Goal: Task Accomplishment & Management: Manage account settings

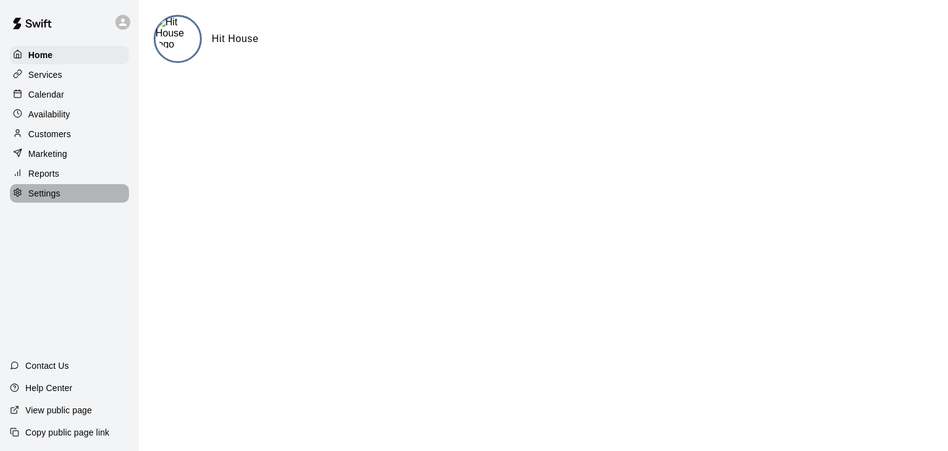
click at [49, 195] on p "Settings" at bounding box center [44, 193] width 32 height 12
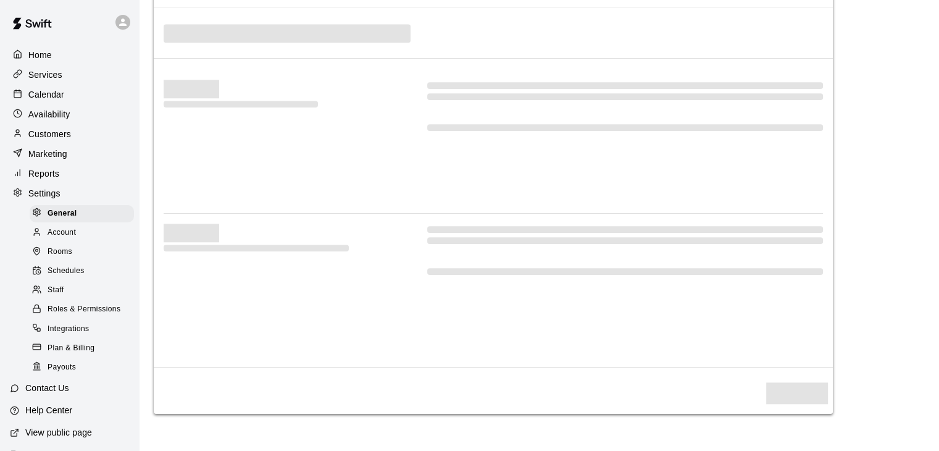
select select "**"
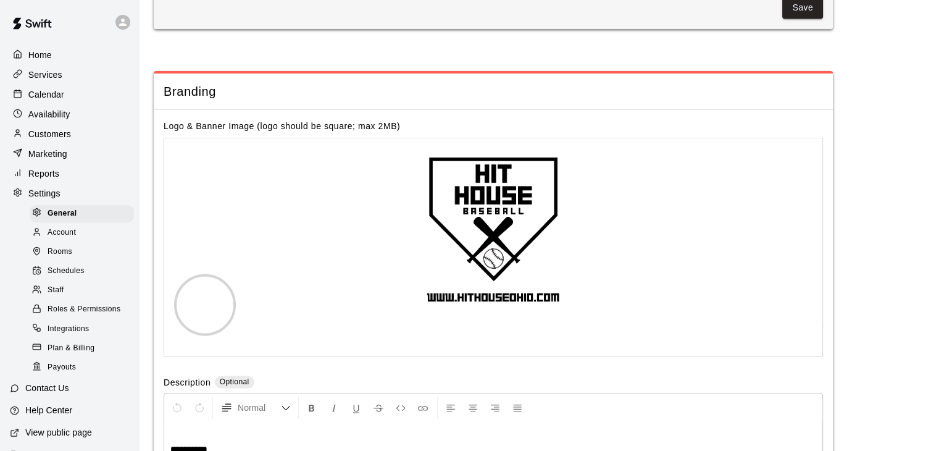
scroll to position [2675, 0]
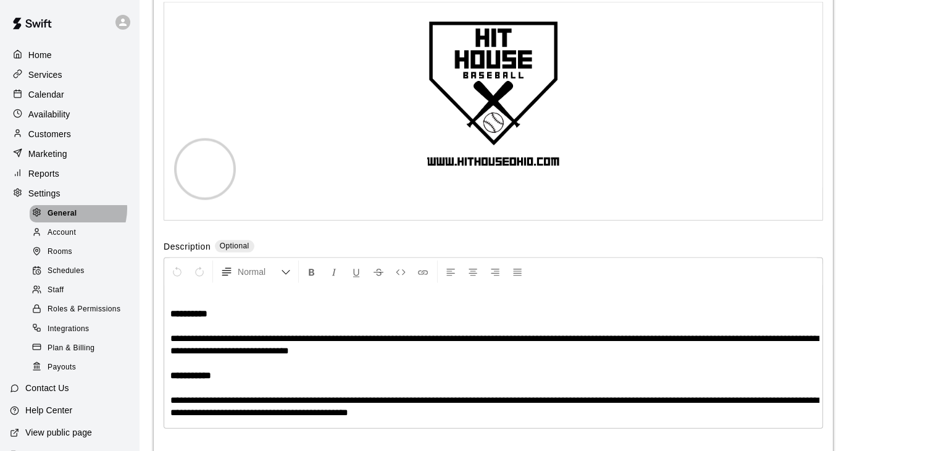
click at [69, 217] on span "General" at bounding box center [63, 213] width 30 height 12
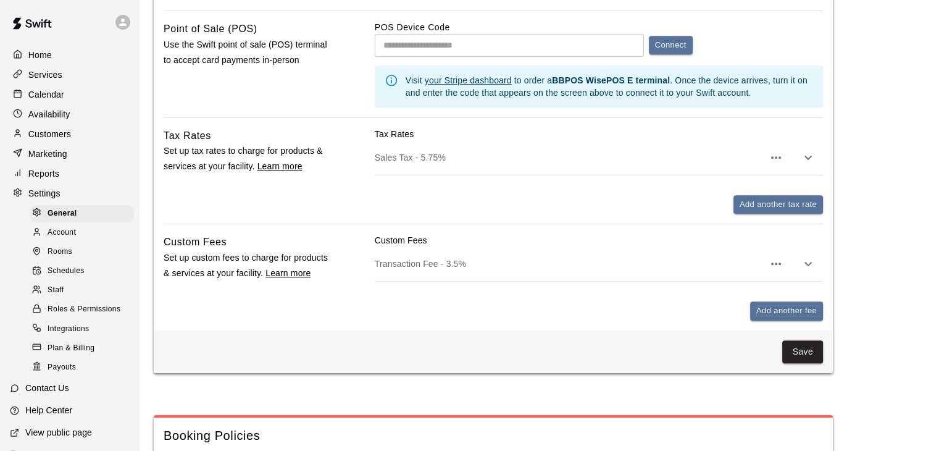
scroll to position [721, 0]
click at [46, 156] on p "Marketing" at bounding box center [47, 154] width 39 height 12
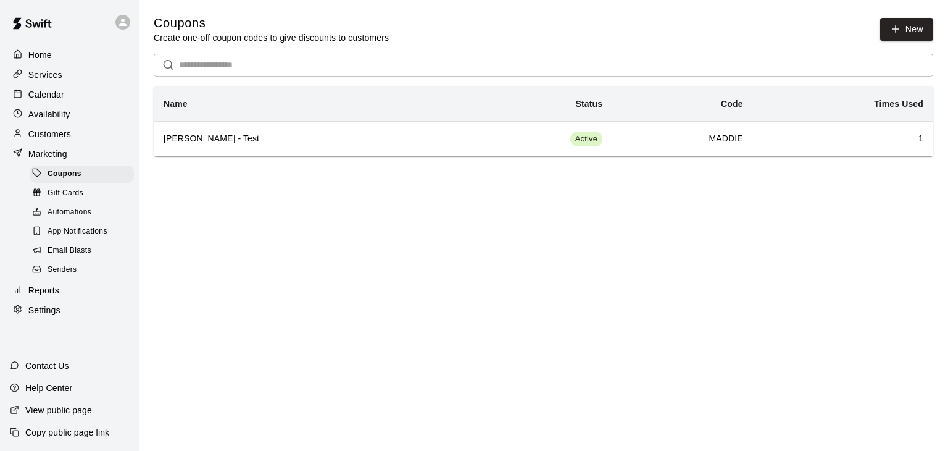
click at [58, 276] on span "Senders" at bounding box center [63, 270] width 30 height 12
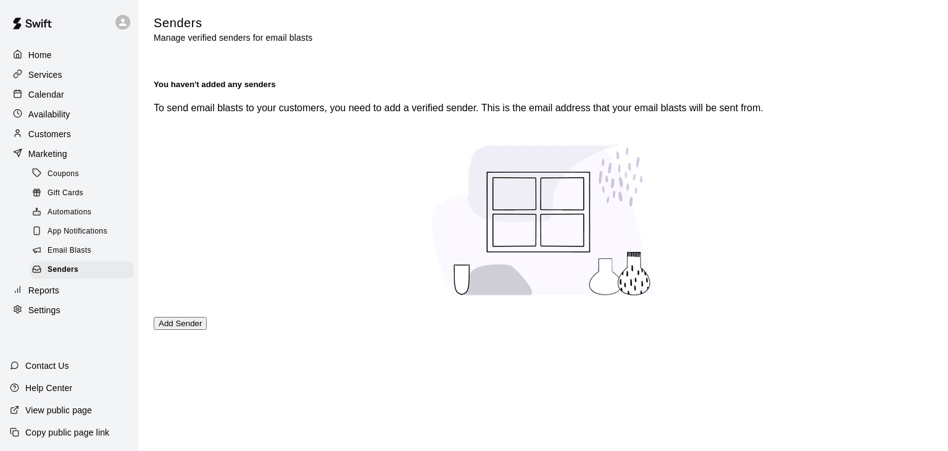
click at [207, 330] on button "Add Sender" at bounding box center [180, 323] width 53 height 13
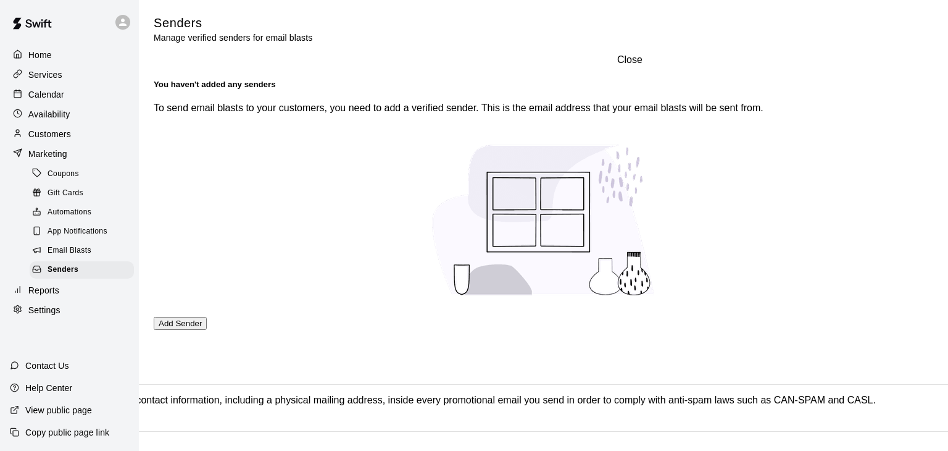
click at [103, 352] on icon "Close" at bounding box center [95, 359] width 15 height 15
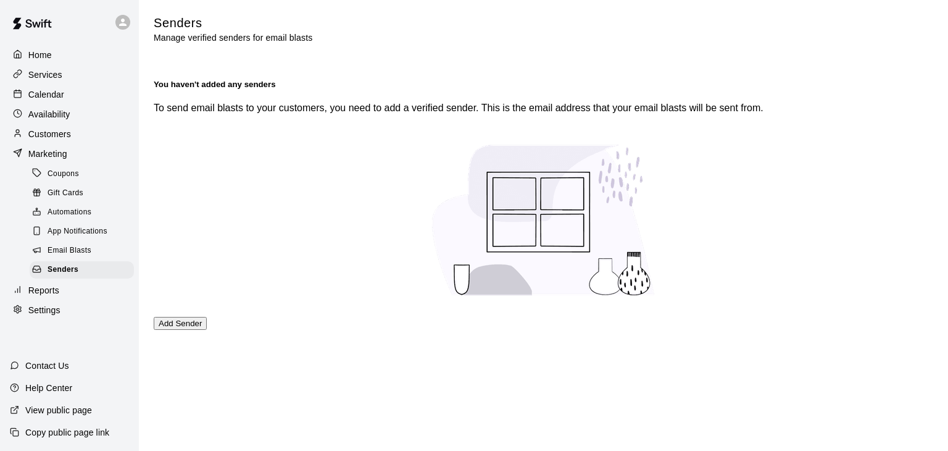
click at [42, 316] on p "Settings" at bounding box center [44, 310] width 32 height 12
select select "**"
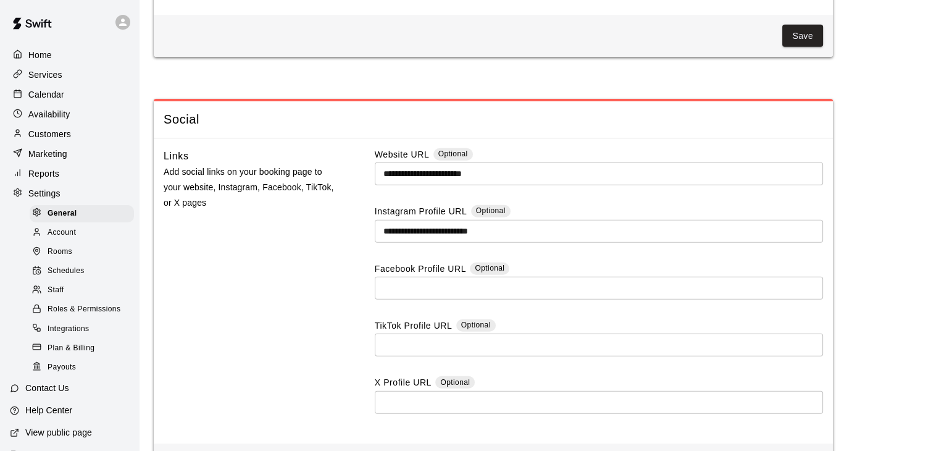
scroll to position [3363, 0]
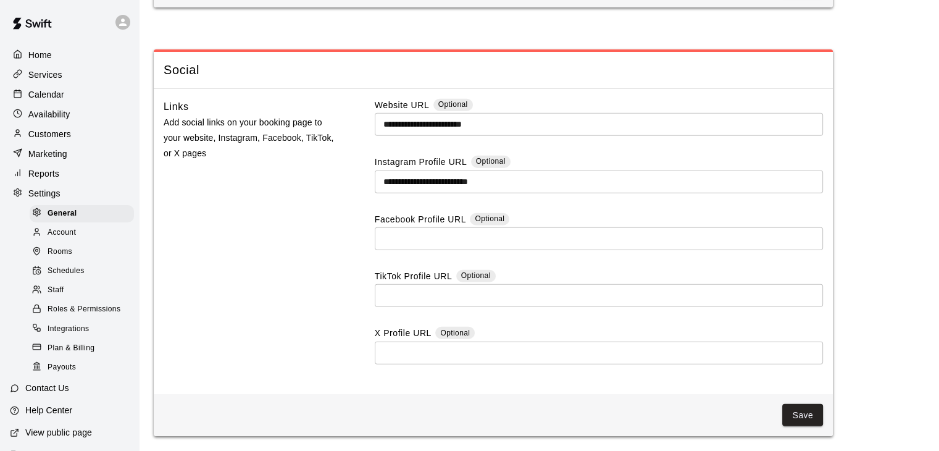
click at [39, 68] on div "Services" at bounding box center [69, 74] width 119 height 19
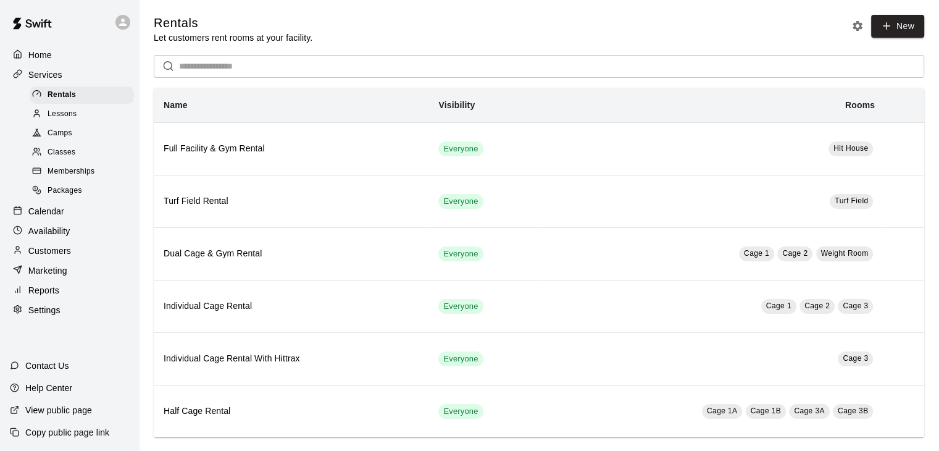
click at [52, 118] on span "Lessons" at bounding box center [63, 114] width 30 height 12
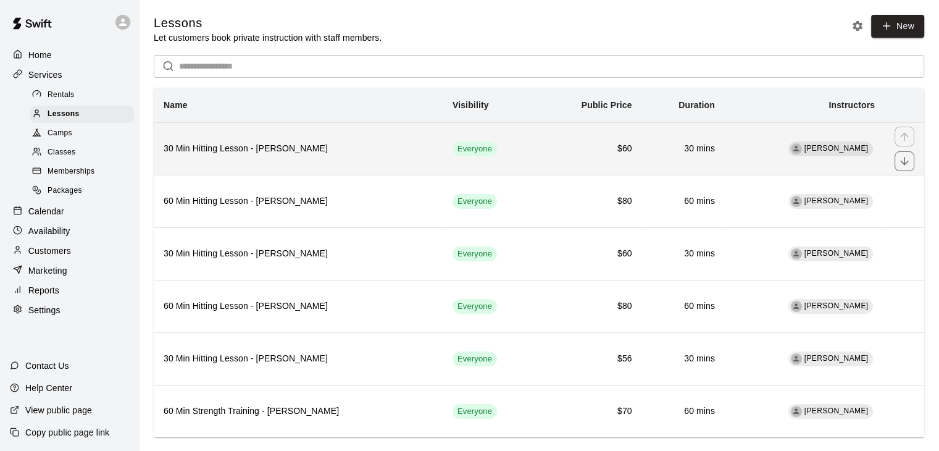
click at [295, 154] on h6 "30 Min Hitting Lesson - [PERSON_NAME]" at bounding box center [298, 149] width 269 height 14
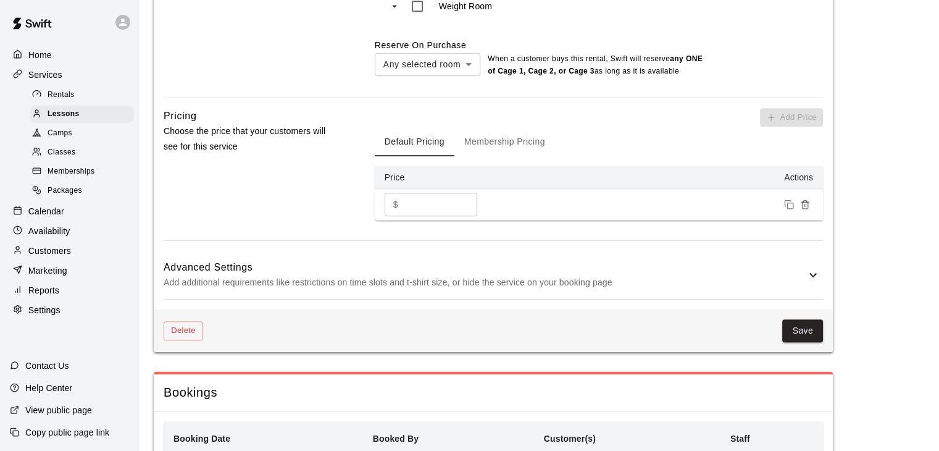
scroll to position [897, 0]
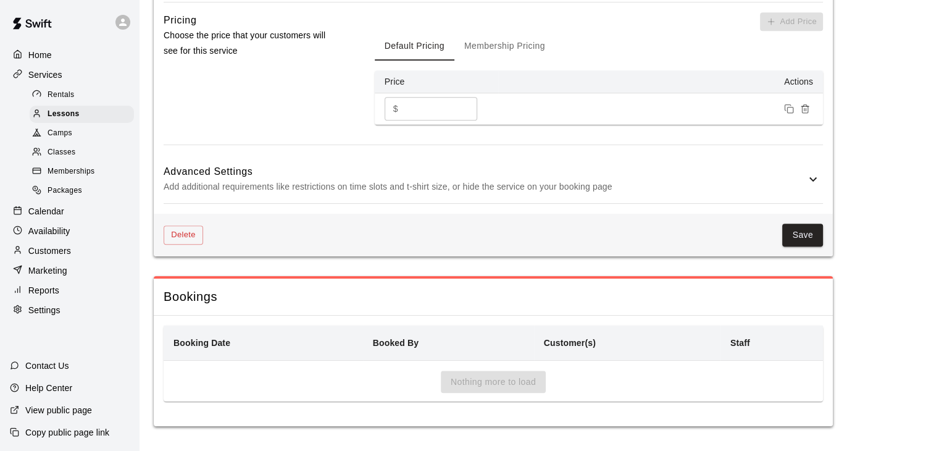
click at [711, 186] on p "Add additional requirements like restrictions on time slots and t-shirt size, o…" at bounding box center [485, 186] width 642 height 15
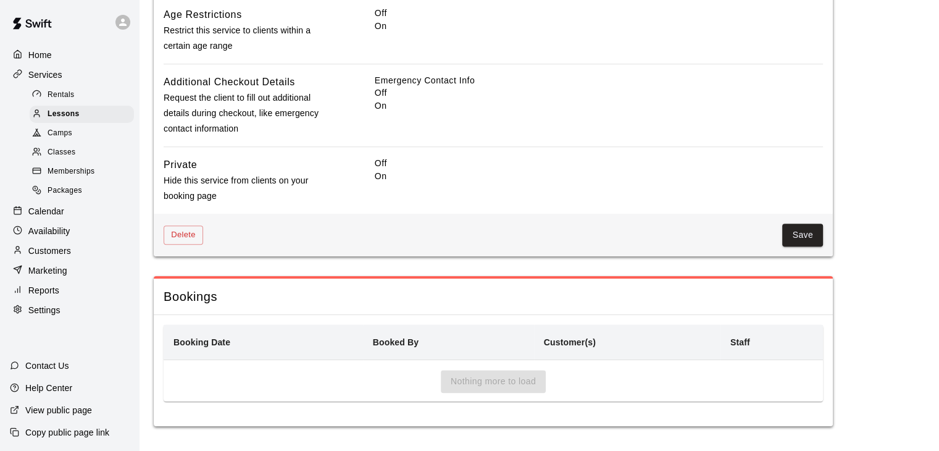
scroll to position [1411, 0]
click at [41, 316] on p "Settings" at bounding box center [44, 310] width 32 height 12
select select "**"
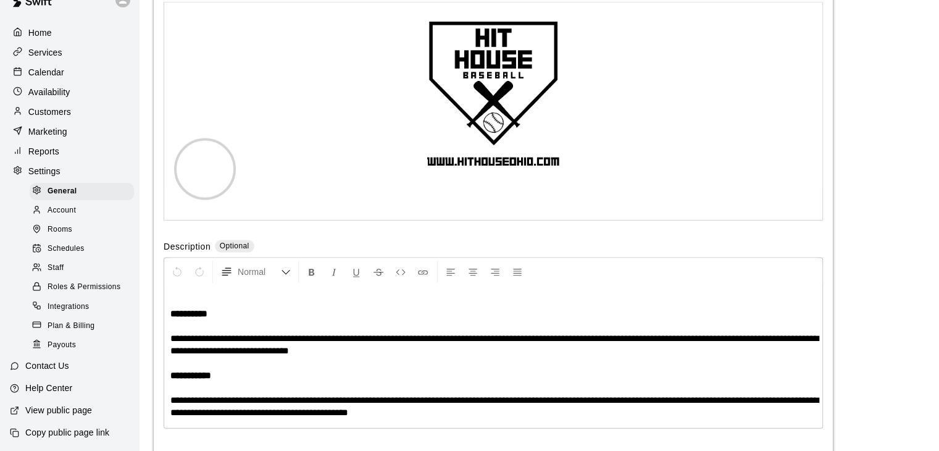
scroll to position [40, 0]
click at [43, 262] on div at bounding box center [39, 268] width 15 height 12
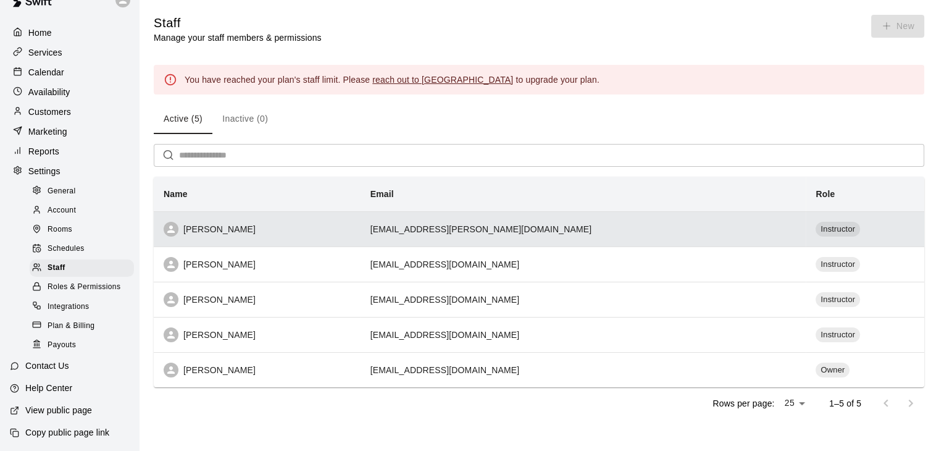
click at [272, 228] on div "[PERSON_NAME]" at bounding box center [257, 229] width 187 height 15
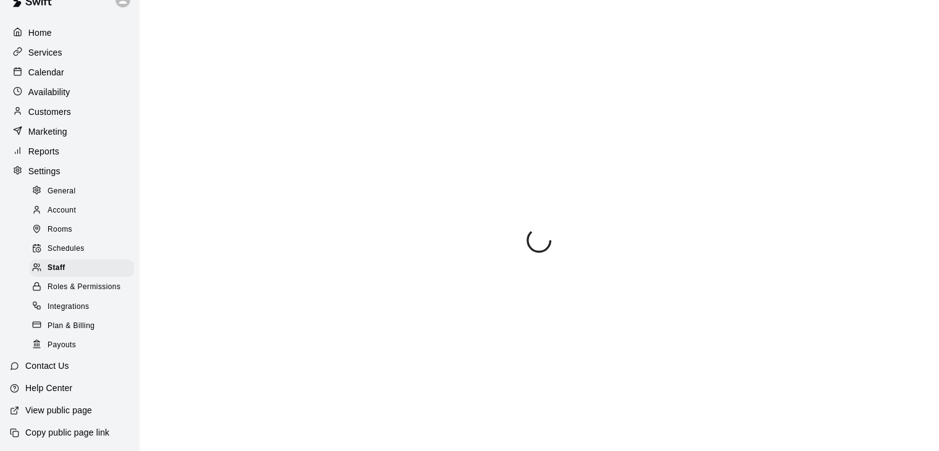
select select "**"
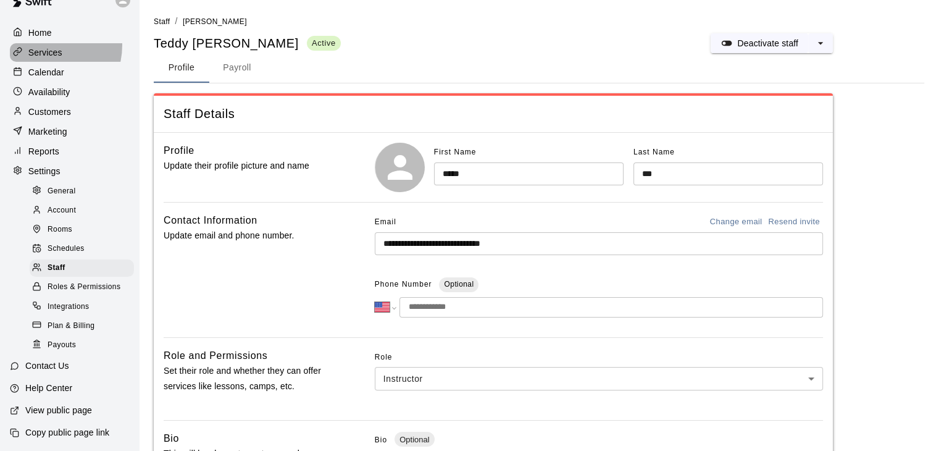
click at [41, 43] on div "Services" at bounding box center [69, 52] width 119 height 19
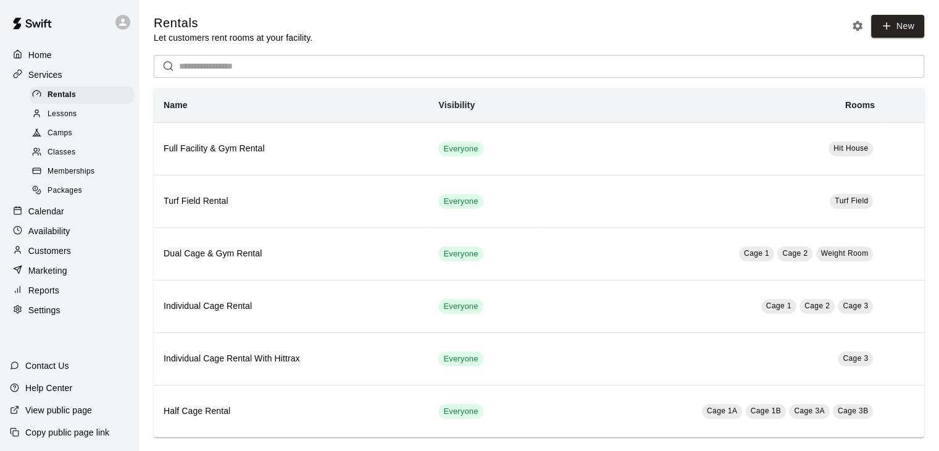
click at [59, 117] on span "Lessons" at bounding box center [63, 114] width 30 height 12
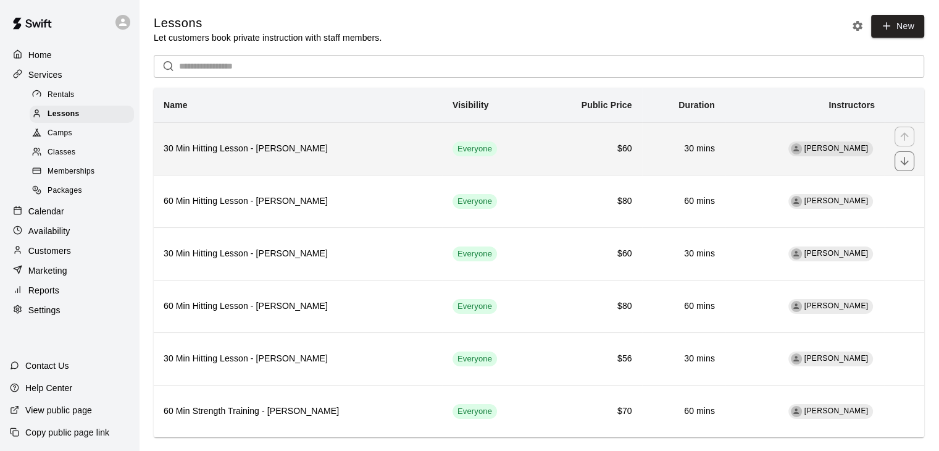
click at [274, 144] on h6 "30 Min Hitting Lesson - [PERSON_NAME]" at bounding box center [298, 149] width 269 height 14
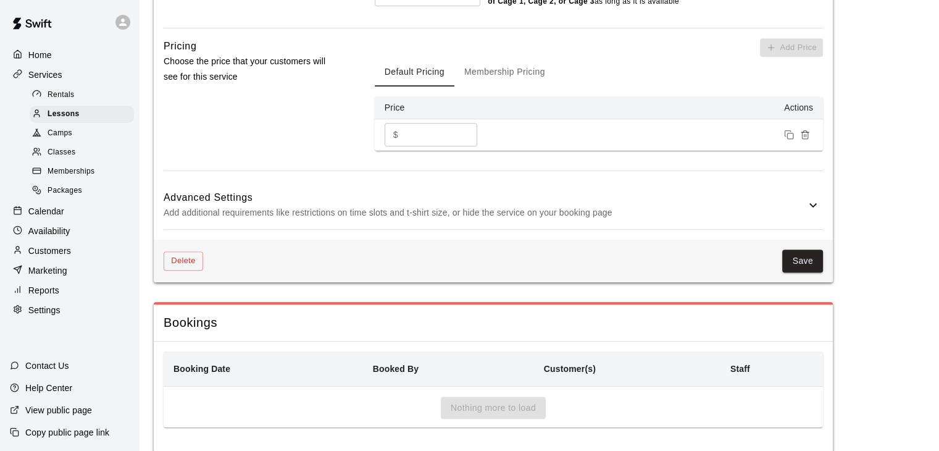
scroll to position [872, 0]
click at [519, 220] on div "Advanced Settings Add additional requirements like restrictions on time slots a…" at bounding box center [493, 204] width 659 height 49
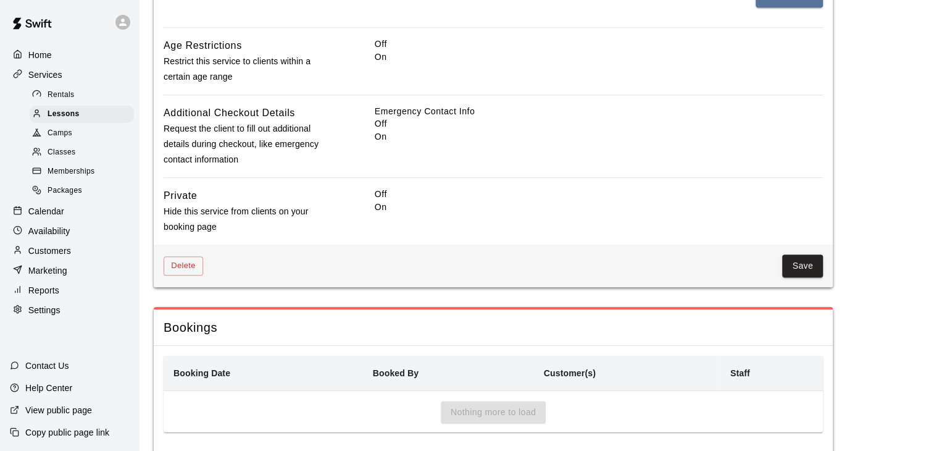
scroll to position [1341, 0]
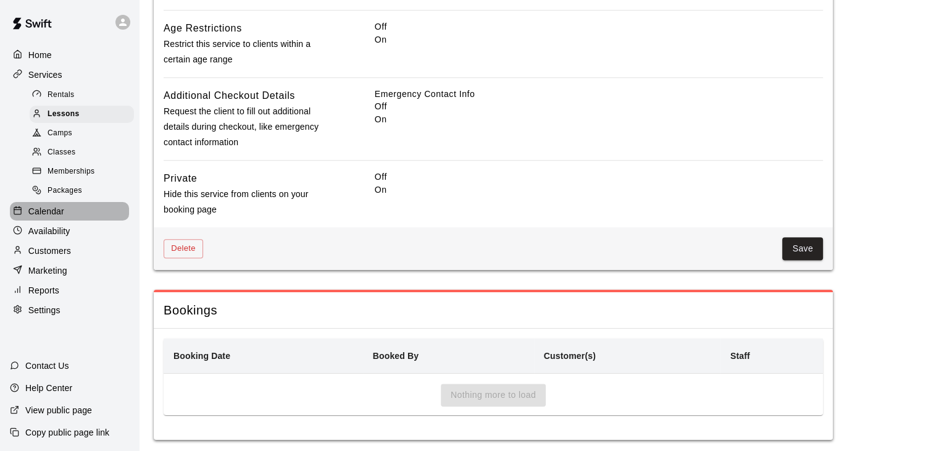
click at [54, 216] on p "Calendar" at bounding box center [46, 211] width 36 height 12
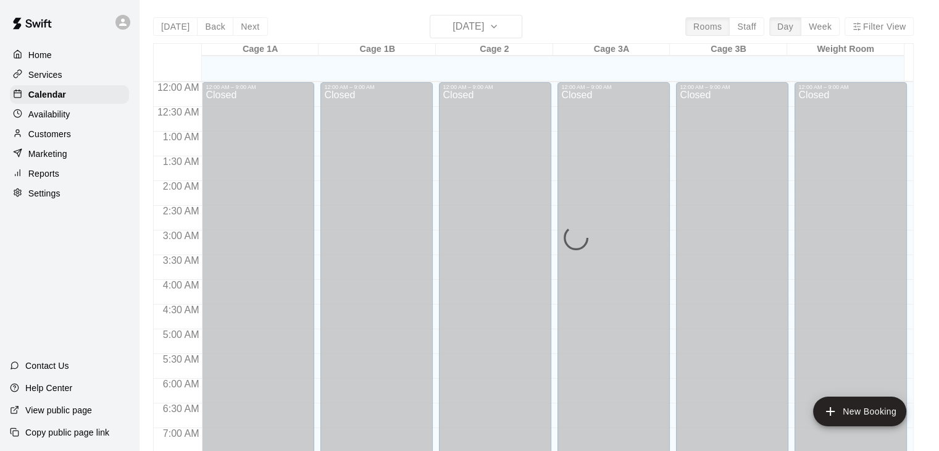
scroll to position [593, 0]
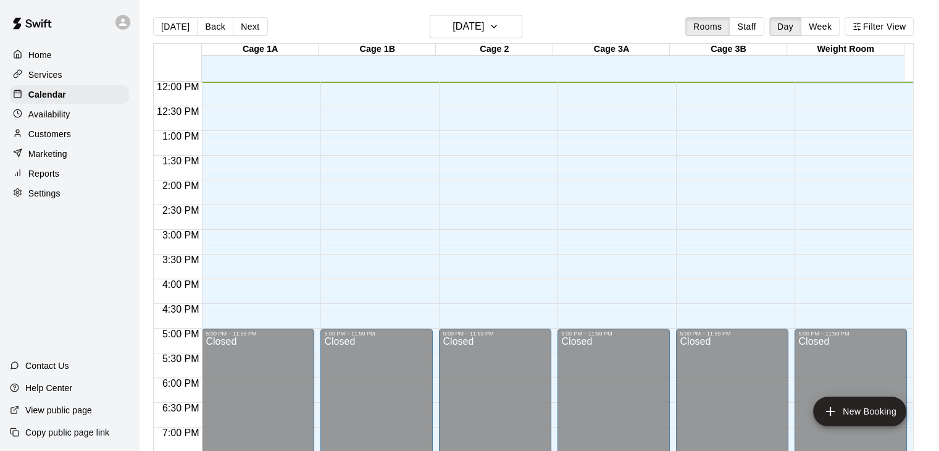
click at [36, 197] on p "Settings" at bounding box center [44, 193] width 32 height 12
select select "**"
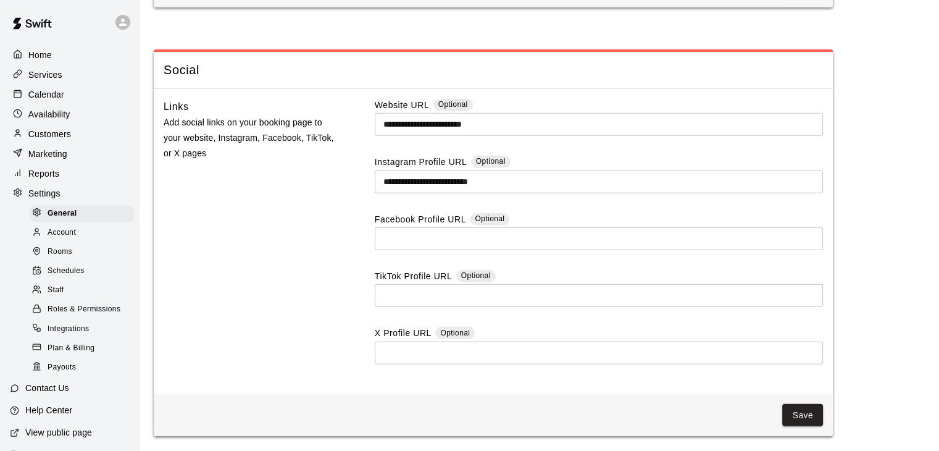
scroll to position [3363, 0]
click at [64, 233] on div "Account" at bounding box center [82, 232] width 104 height 17
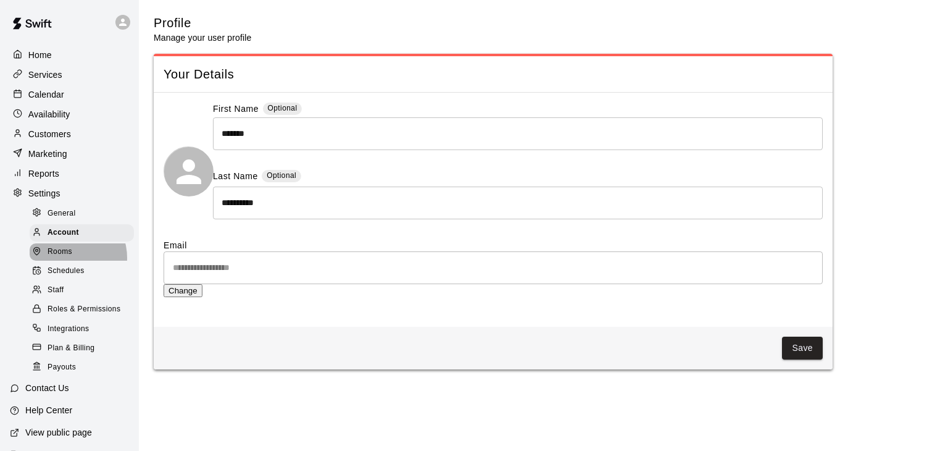
click at [69, 258] on span "Rooms" at bounding box center [60, 252] width 25 height 12
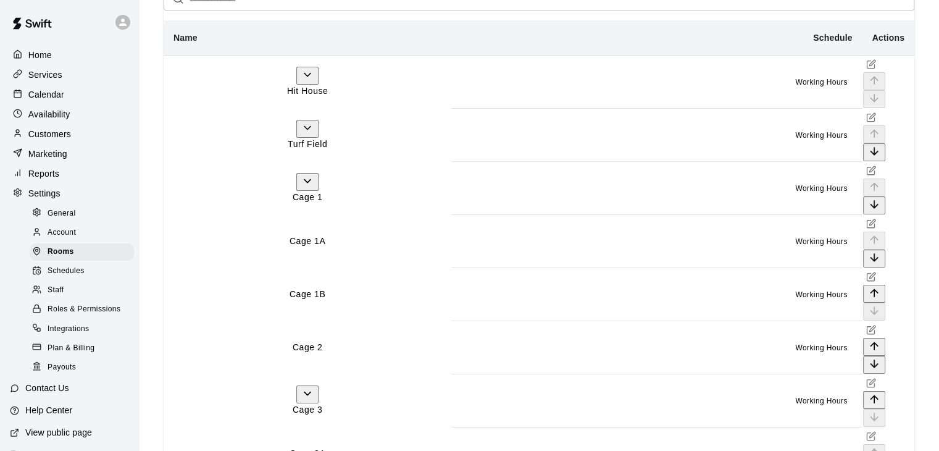
scroll to position [69, 0]
click at [309, 233] on div "Cage 1A" at bounding box center [307, 239] width 286 height 13
click at [306, 233] on div "Cage 1A" at bounding box center [307, 239] width 286 height 13
click at [261, 233] on p "Cage 1A" at bounding box center [307, 239] width 286 height 13
click at [61, 274] on div "Schedules" at bounding box center [82, 270] width 104 height 17
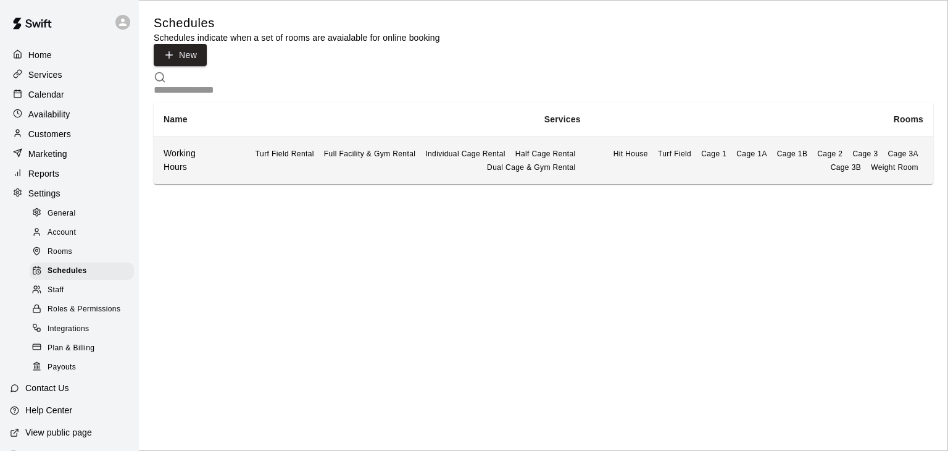
click at [238, 152] on td "Turf Field Rental Full Facility & Gym Rental Individual Cage Rental Half Cage R…" at bounding box center [408, 160] width 366 height 47
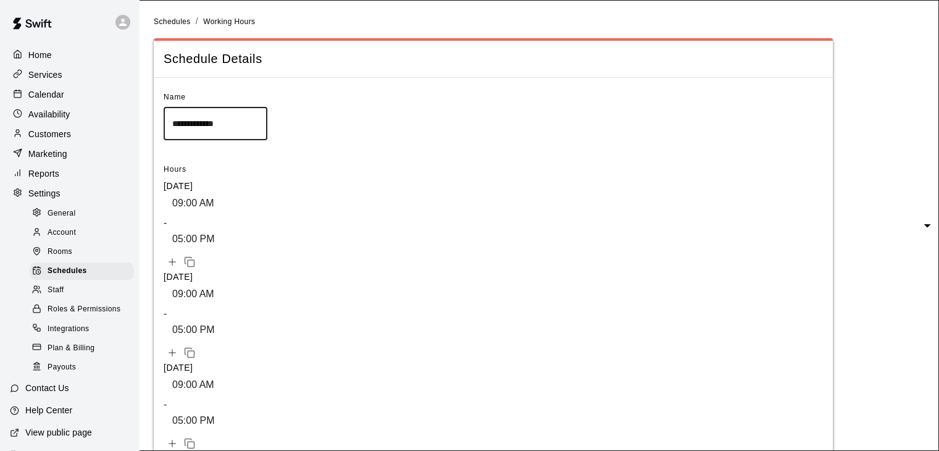
click at [62, 296] on span "Staff" at bounding box center [56, 290] width 16 height 12
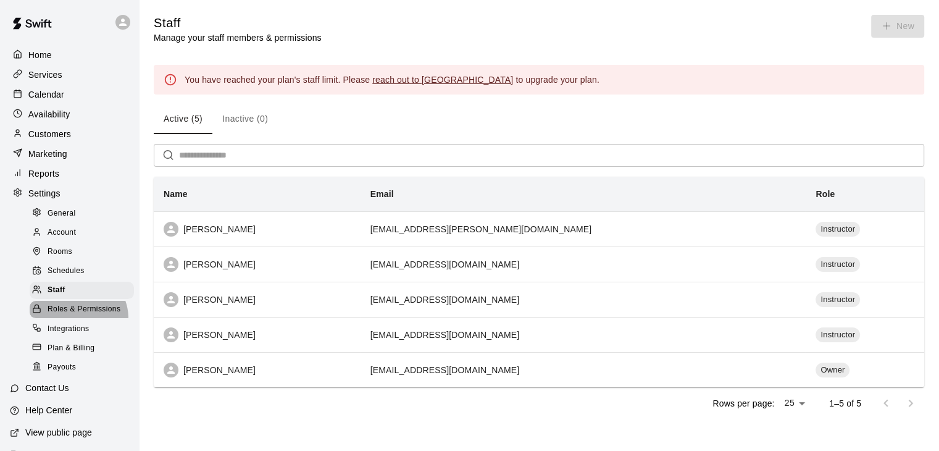
click at [77, 318] on div "Roles & Permissions" at bounding box center [82, 309] width 104 height 17
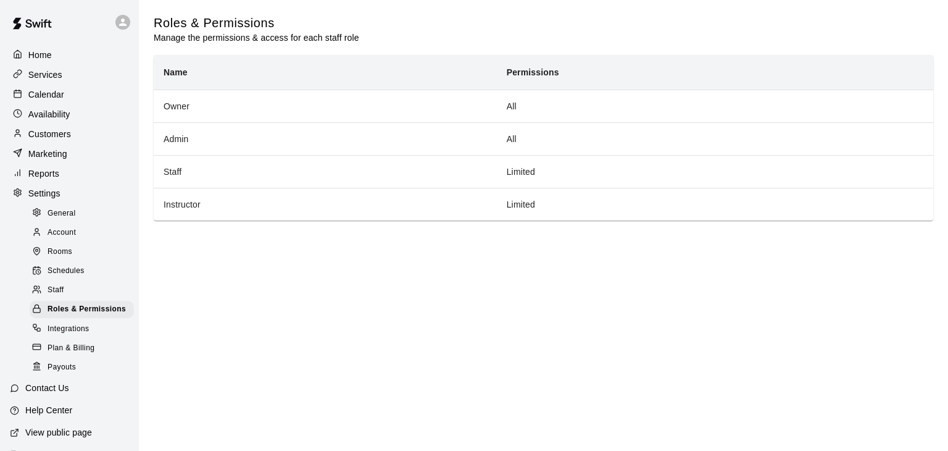
click at [67, 335] on span "Integrations" at bounding box center [69, 329] width 42 height 12
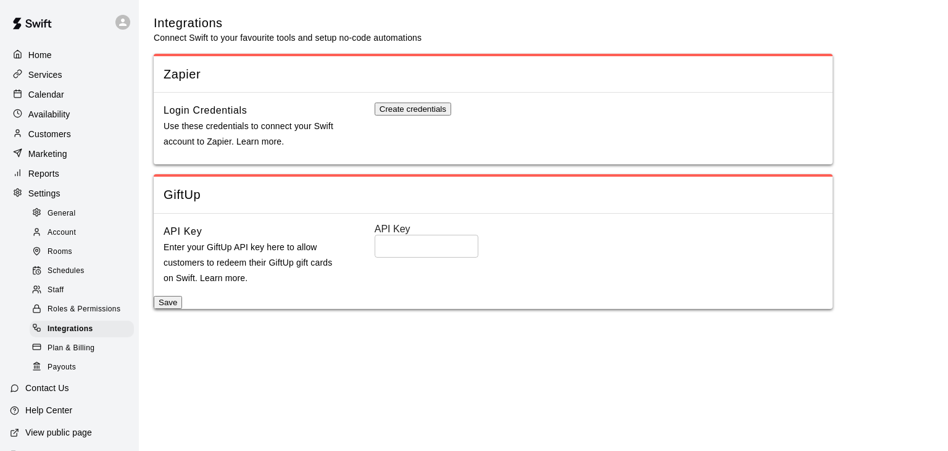
click at [35, 61] on p "Home" at bounding box center [39, 55] width 23 height 12
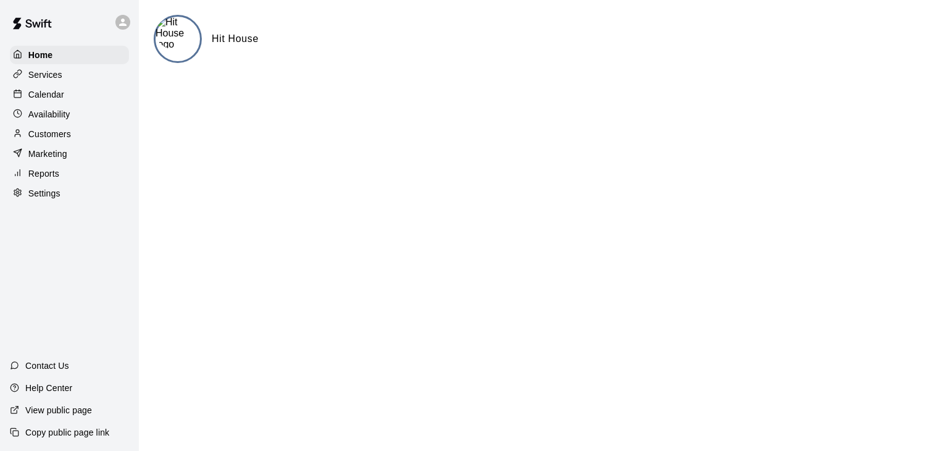
click at [35, 75] on p "Services" at bounding box center [45, 75] width 34 height 12
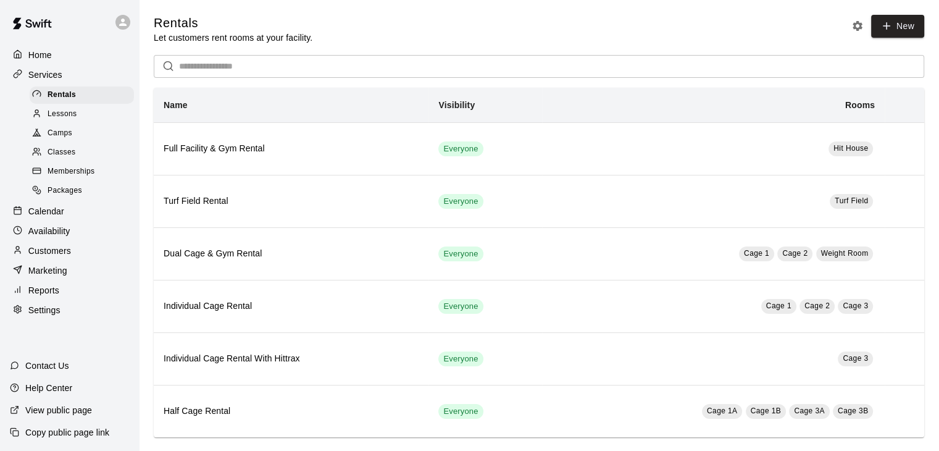
click at [61, 120] on span "Lessons" at bounding box center [63, 114] width 30 height 12
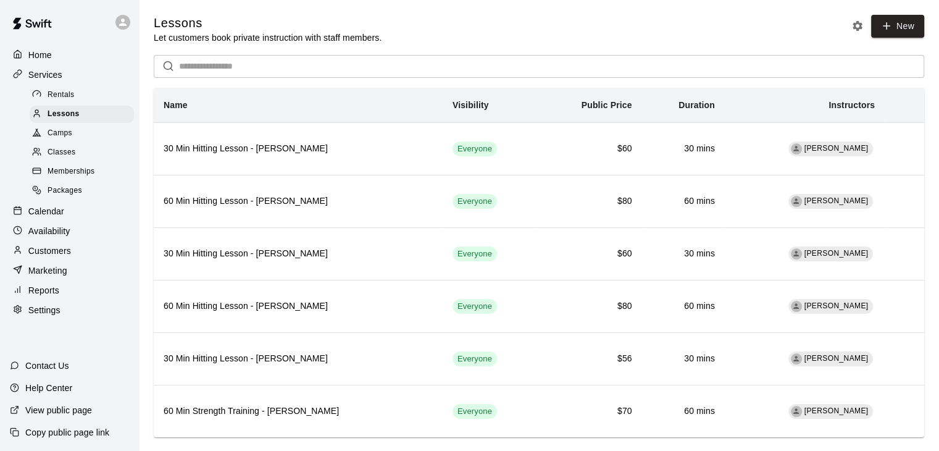
click at [59, 159] on span "Classes" at bounding box center [62, 152] width 28 height 12
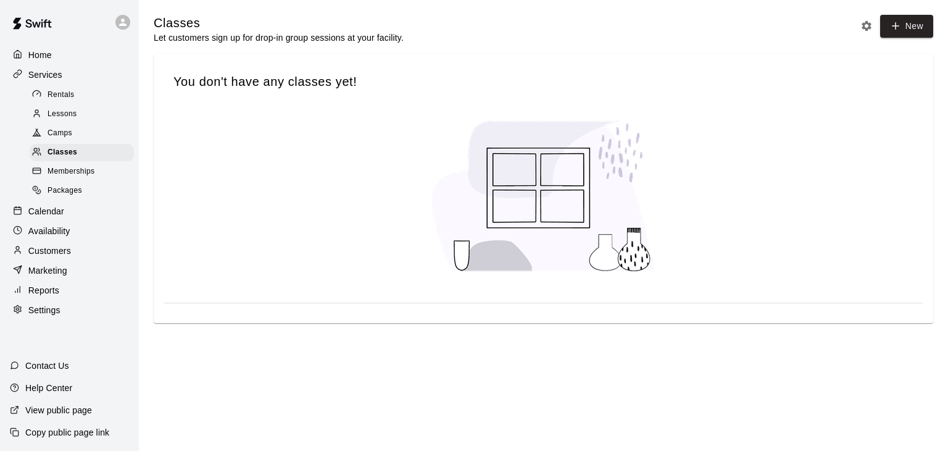
click at [59, 174] on span "Memberships" at bounding box center [71, 171] width 47 height 12
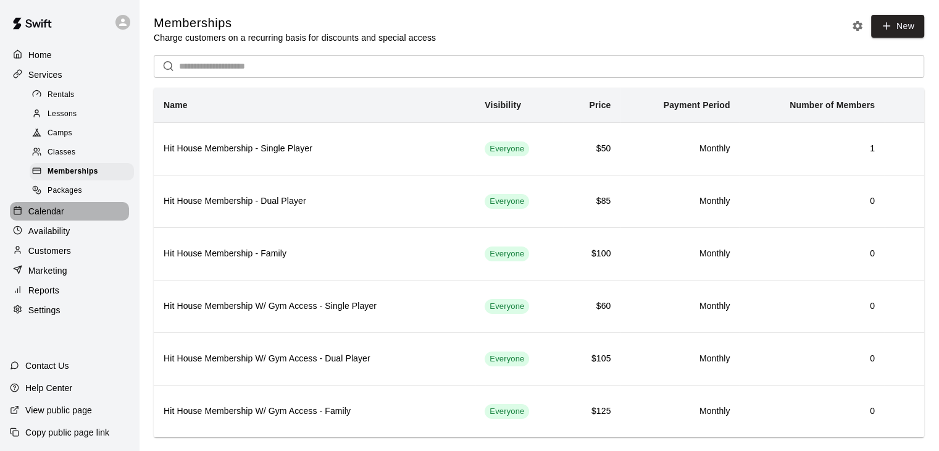
click at [48, 217] on p "Calendar" at bounding box center [46, 211] width 36 height 12
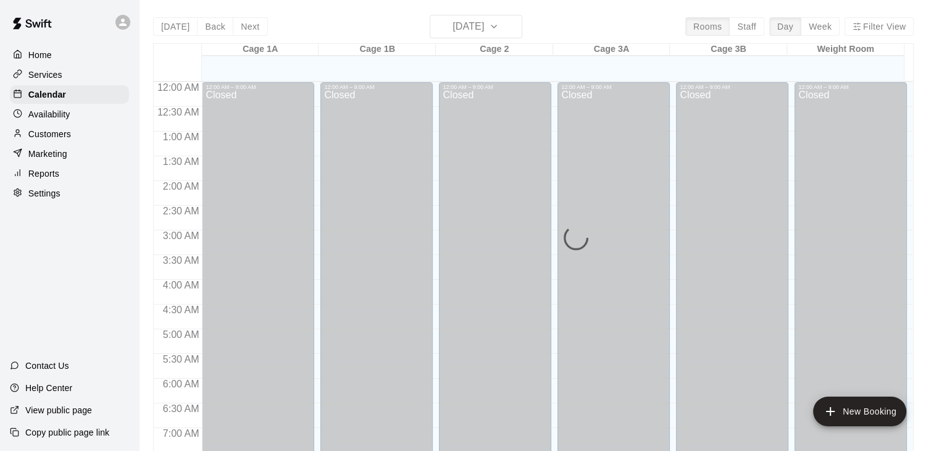
scroll to position [595, 0]
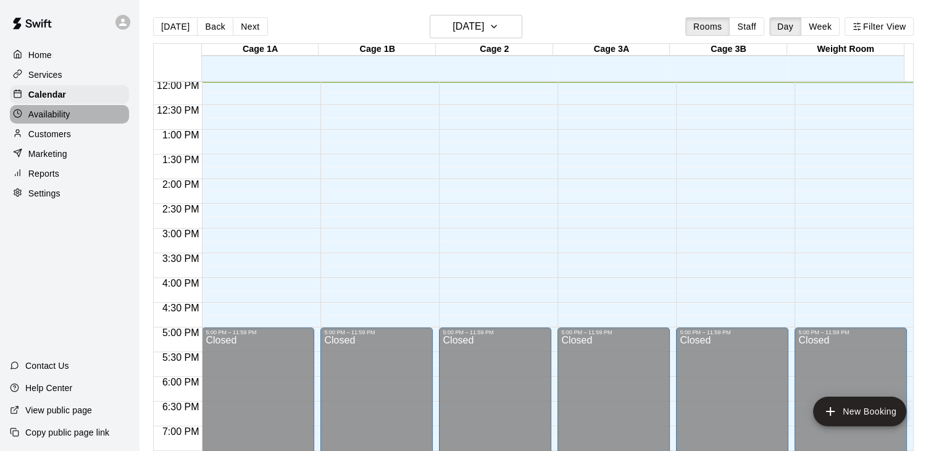
click at [61, 120] on p "Availability" at bounding box center [49, 114] width 42 height 12
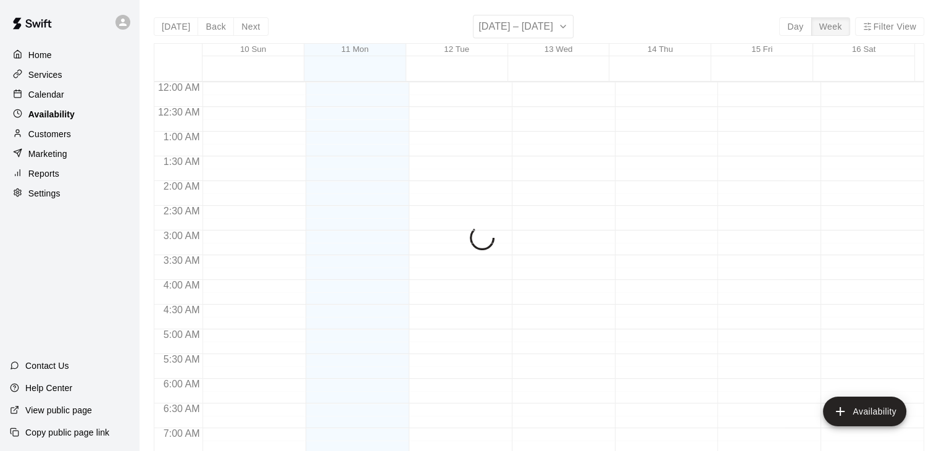
scroll to position [595, 0]
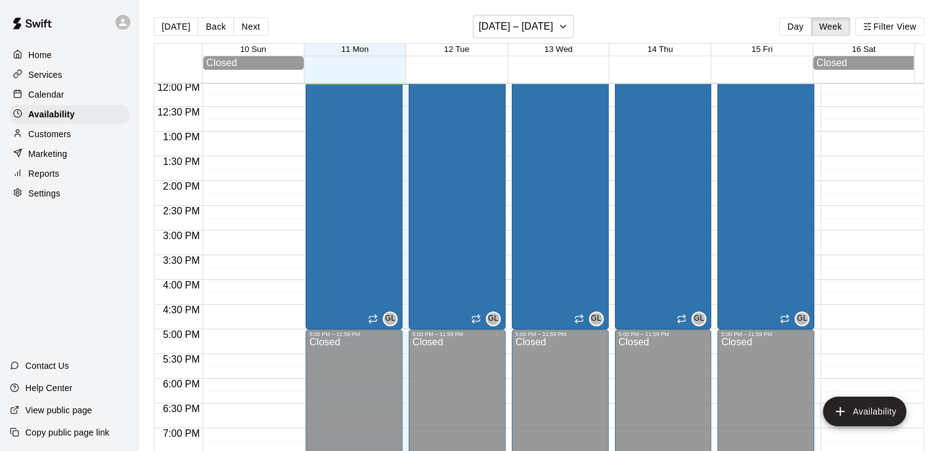
click at [56, 140] on p "Customers" at bounding box center [49, 134] width 43 height 12
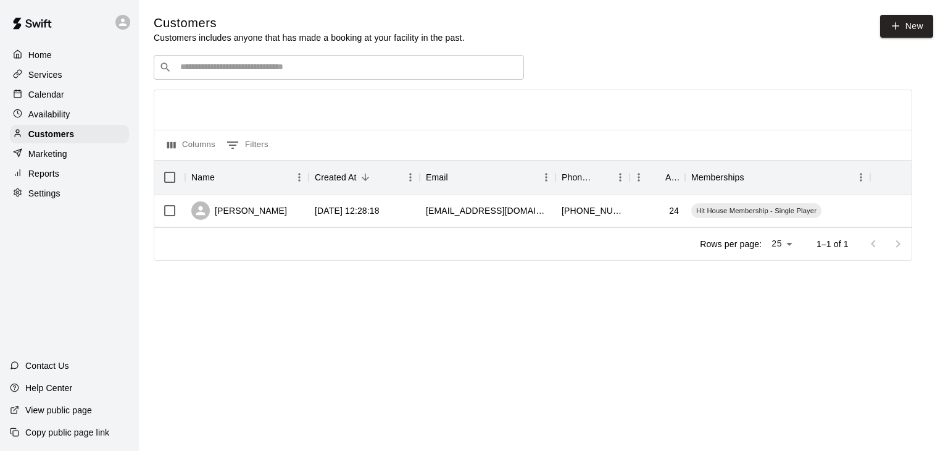
click at [53, 159] on p "Marketing" at bounding box center [47, 154] width 39 height 12
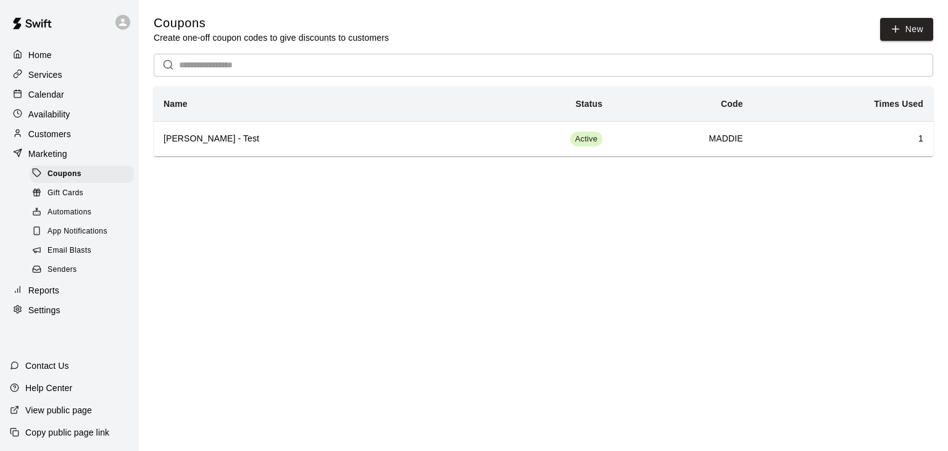
click at [48, 76] on p "Services" at bounding box center [45, 75] width 34 height 12
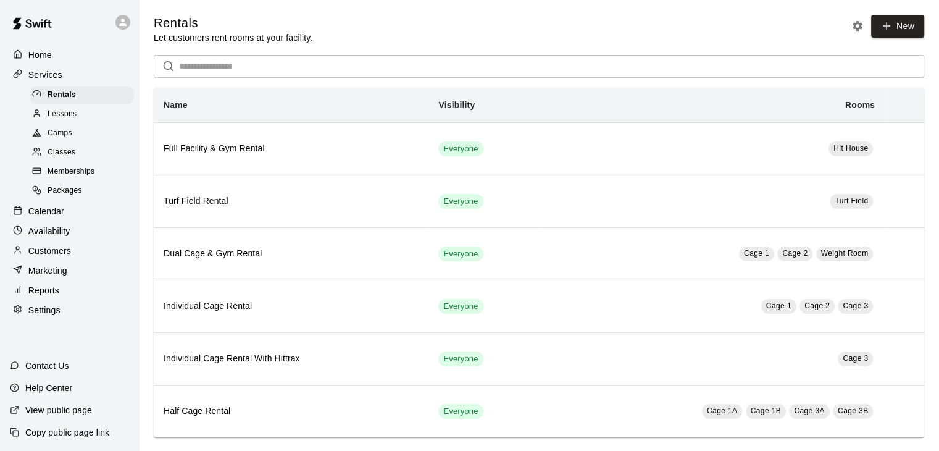
click at [58, 114] on span "Lessons" at bounding box center [63, 114] width 30 height 12
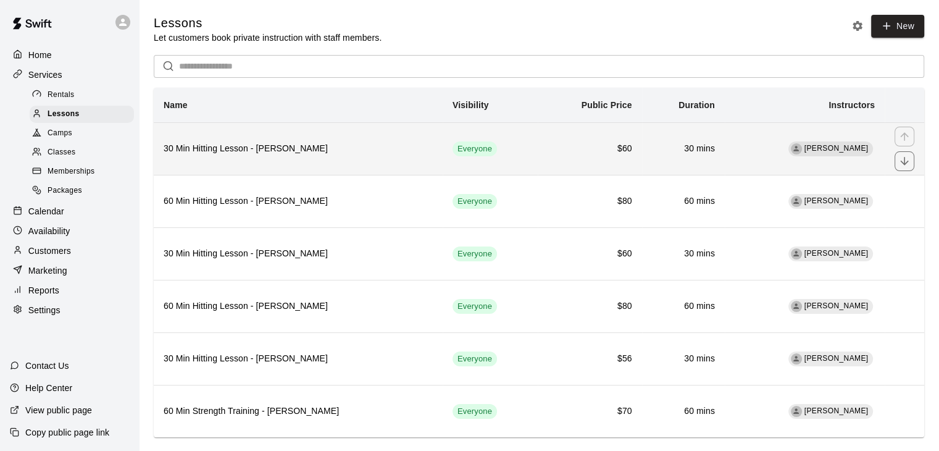
click at [285, 136] on th "30 Min Hitting Lesson - [PERSON_NAME]" at bounding box center [298, 148] width 289 height 52
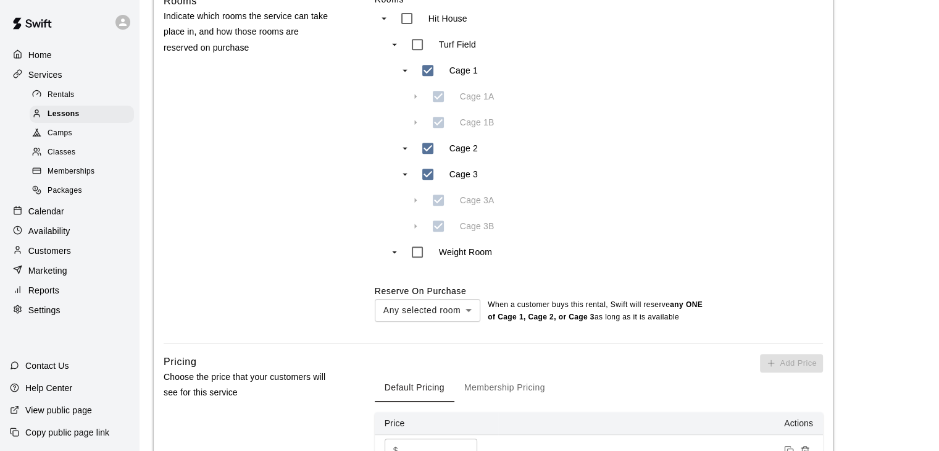
scroll to position [803, 0]
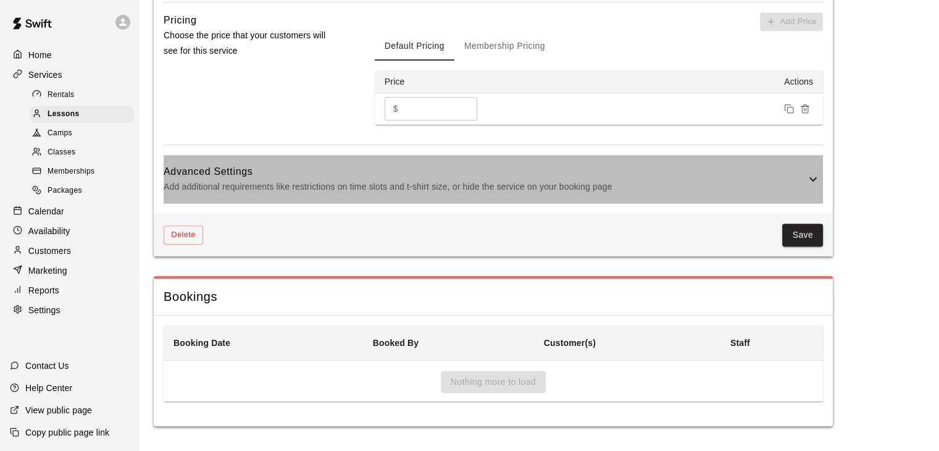
click at [490, 171] on h6 "Advanced Settings" at bounding box center [485, 172] width 642 height 16
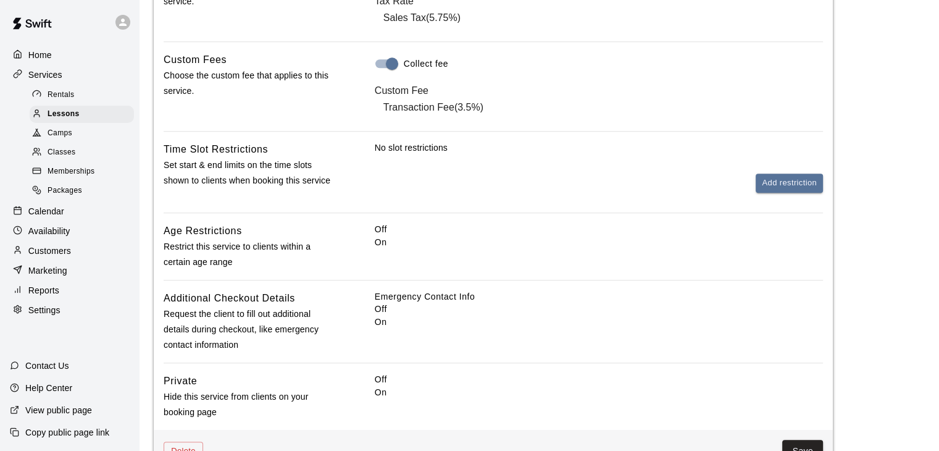
scroll to position [1144, 0]
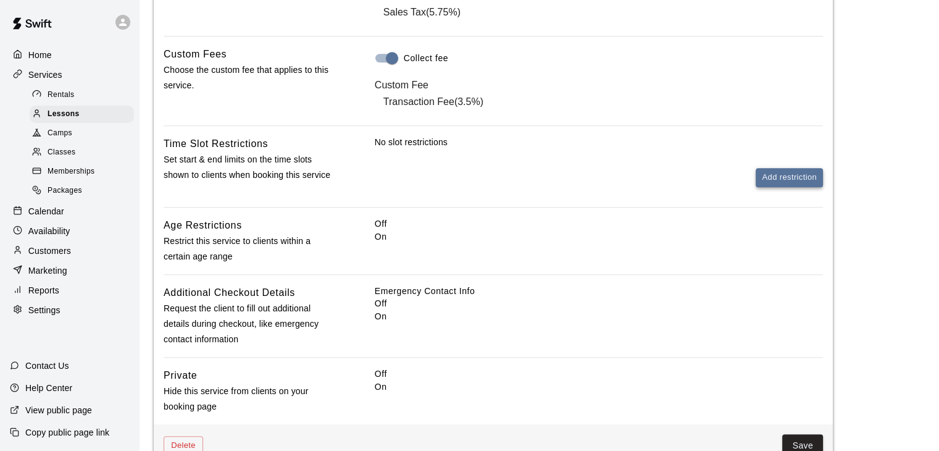
click at [793, 187] on button "Add restriction" at bounding box center [789, 177] width 67 height 19
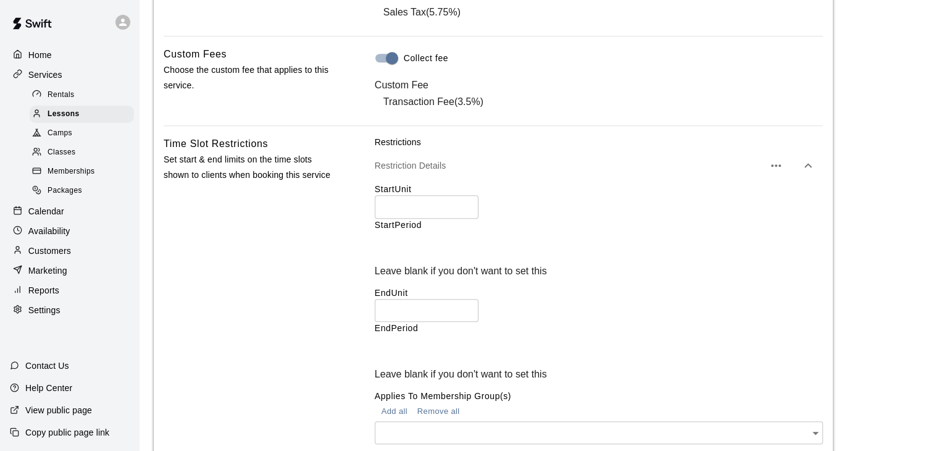
scroll to position [1206, 0]
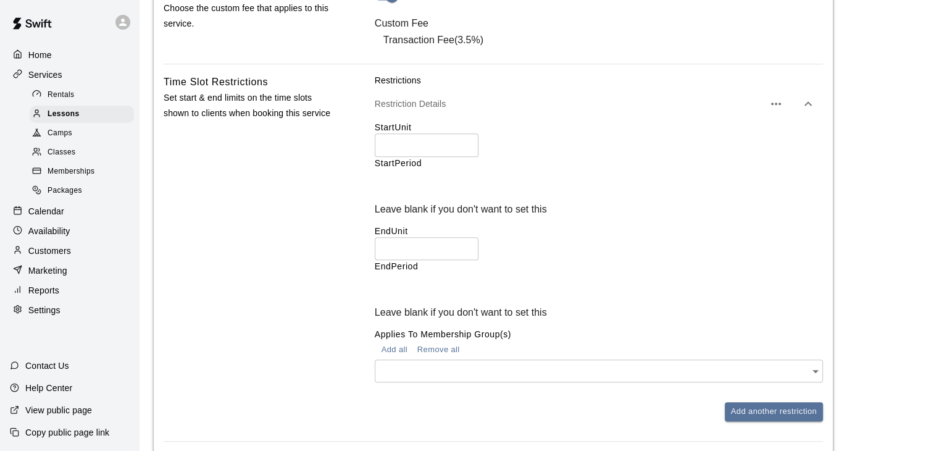
click at [412, 156] on input "number" at bounding box center [427, 144] width 104 height 23
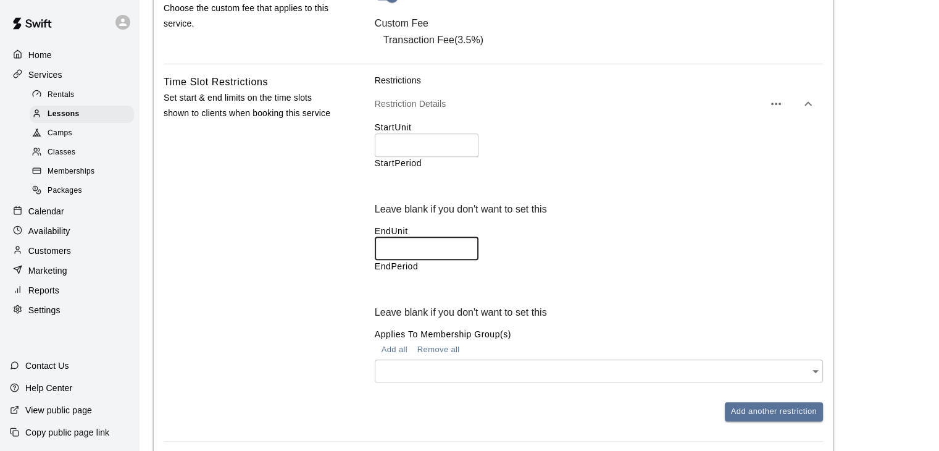
click at [401, 237] on input "number" at bounding box center [427, 248] width 104 height 23
type input "*"
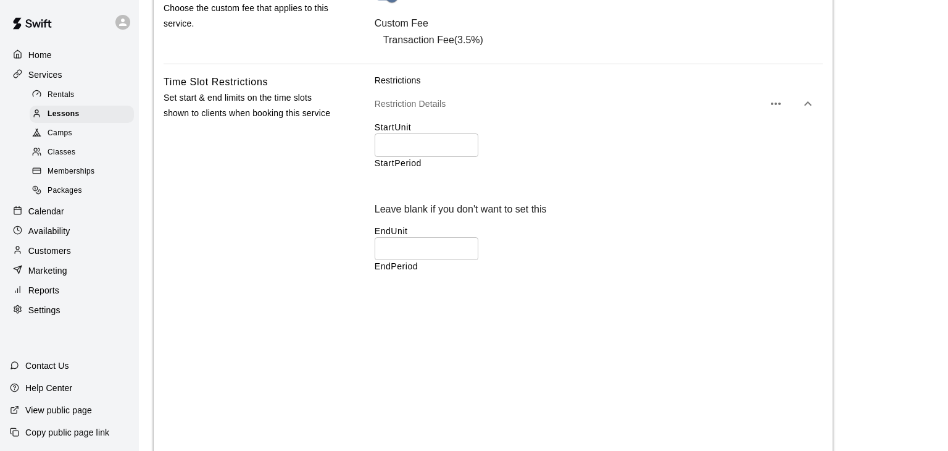
click at [491, 243] on body "**********" at bounding box center [474, 102] width 948 height 2616
type input "*****"
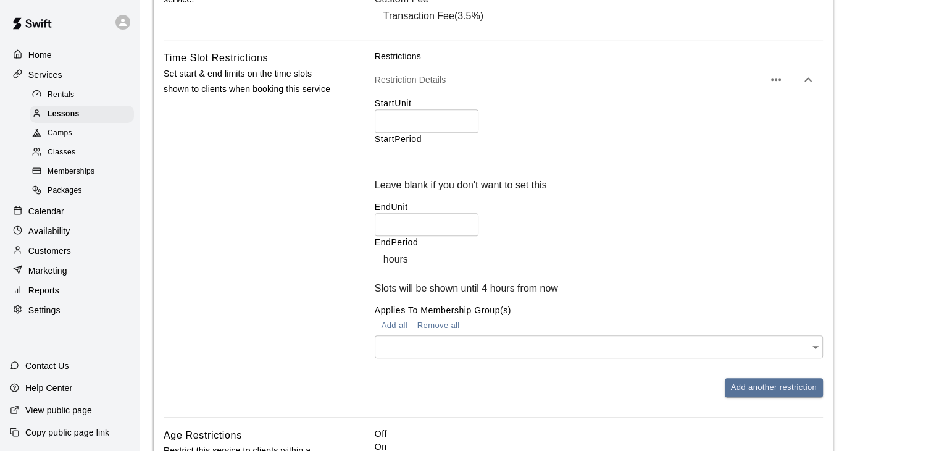
scroll to position [1297, 0]
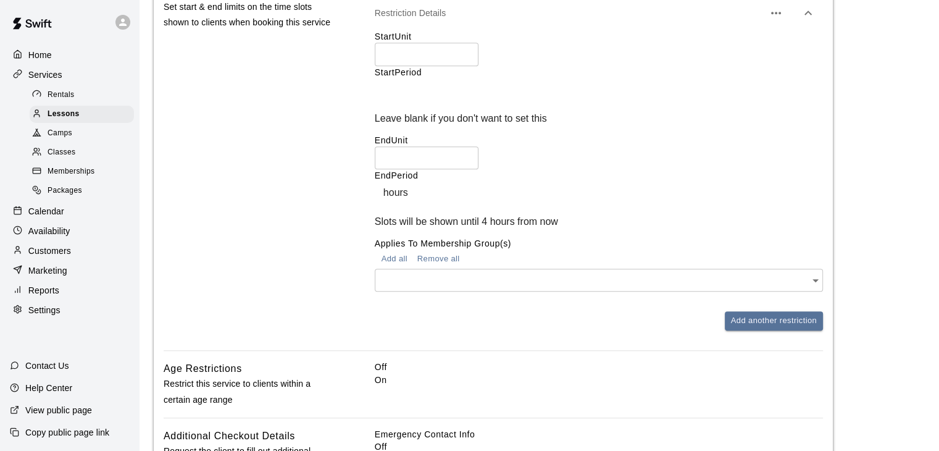
click at [395, 148] on input "*" at bounding box center [427, 157] width 104 height 23
type input "*"
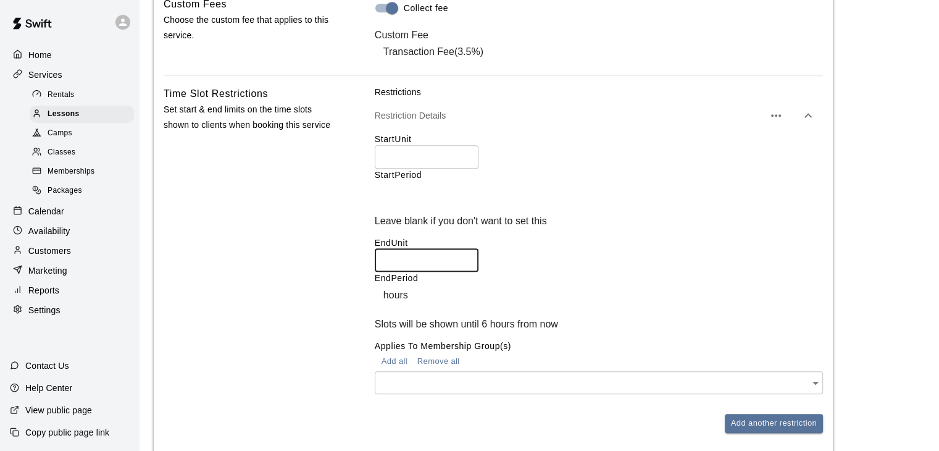
scroll to position [1173, 0]
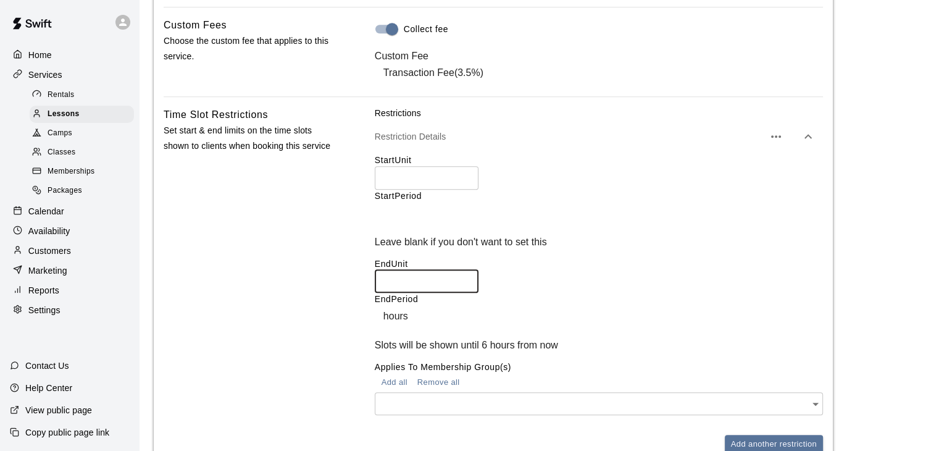
type input "*"
